Goal: Information Seeking & Learning: Learn about a topic

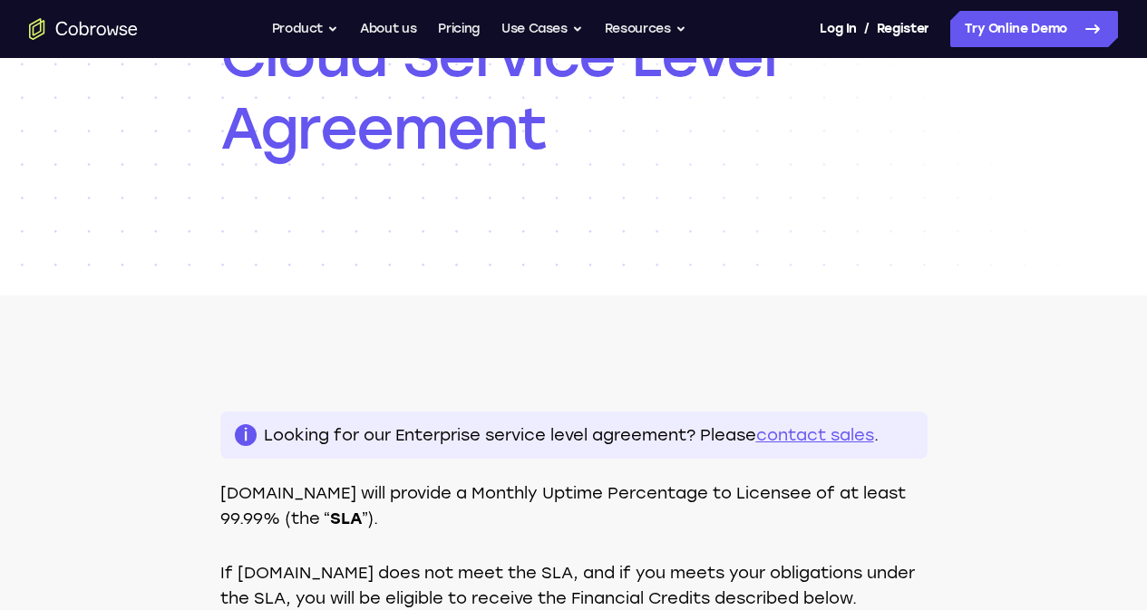
scroll to position [185, 0]
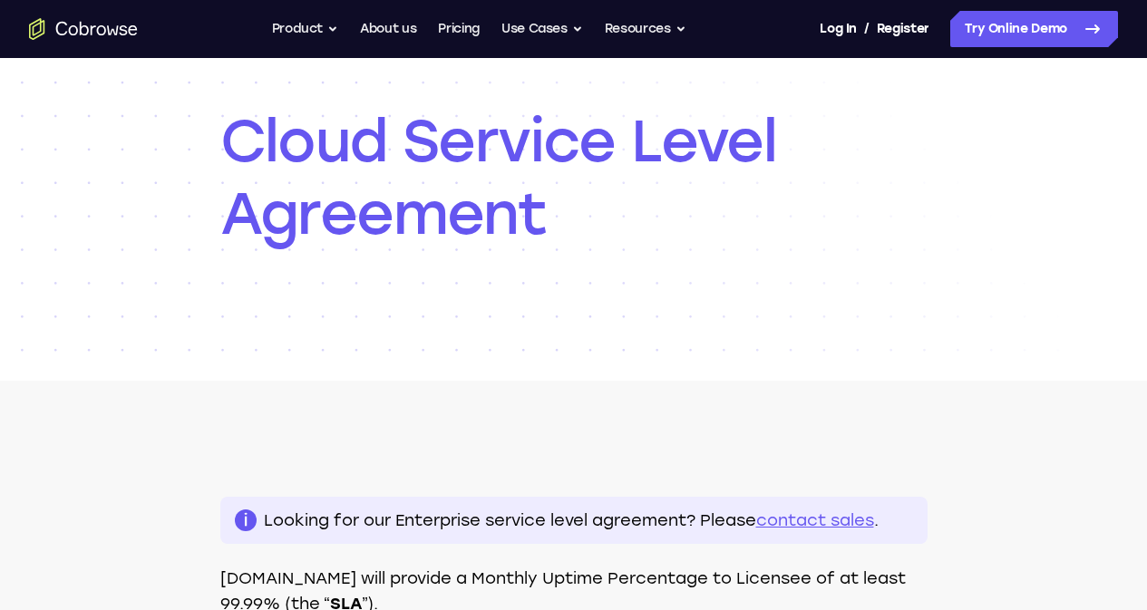
scroll to position [208, 0]
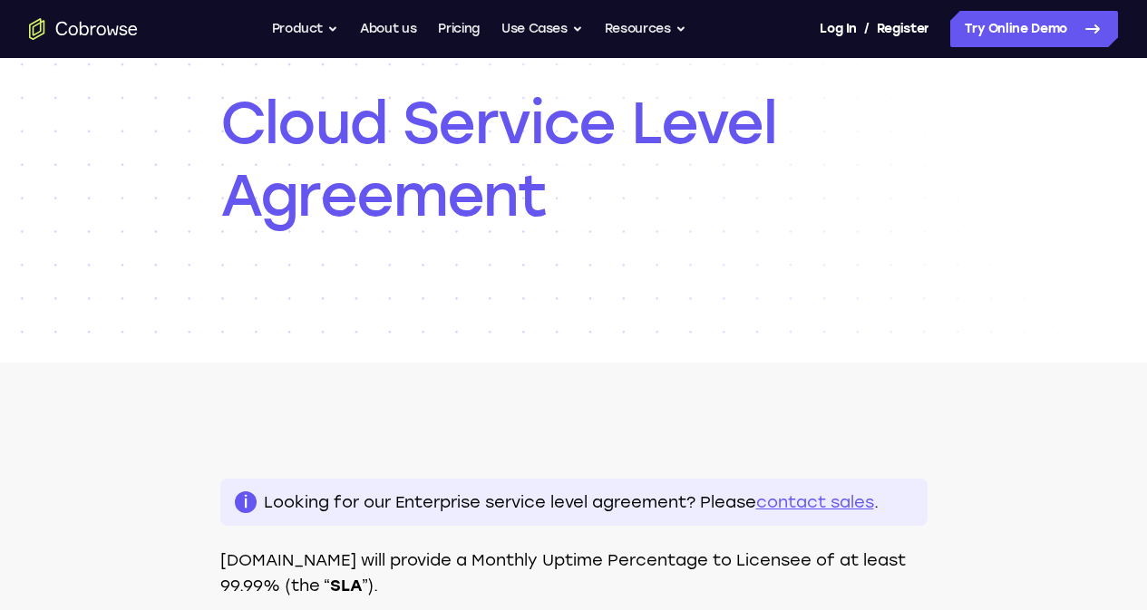
scroll to position [173, 0]
